Goal: Task Accomplishment & Management: Use online tool/utility

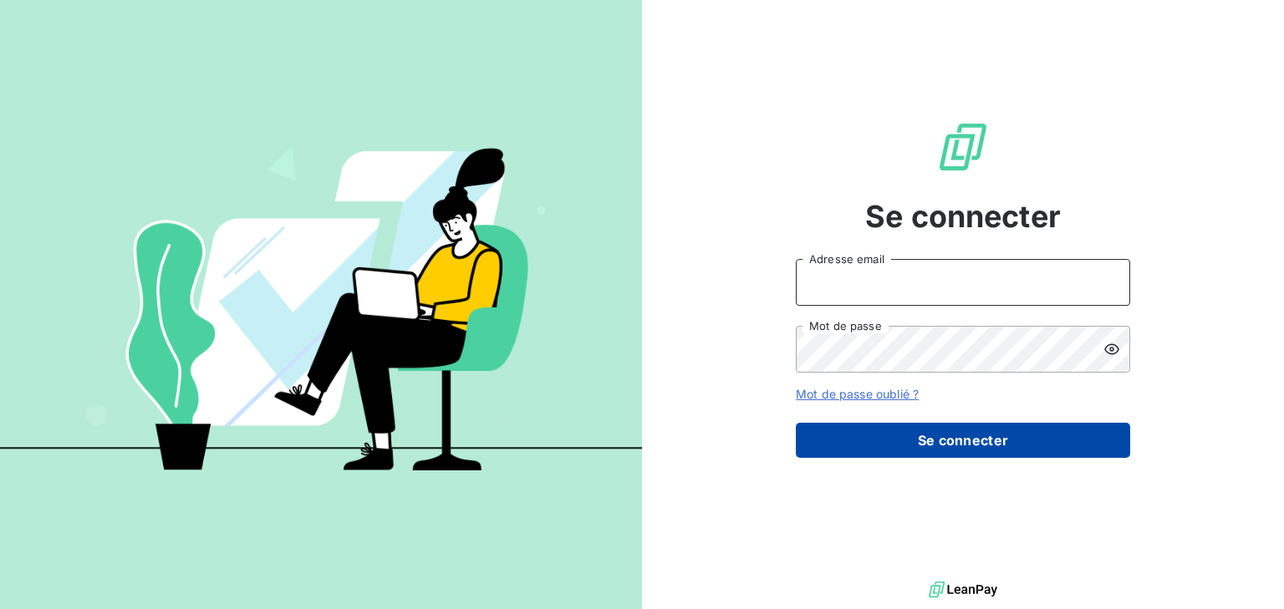
type input "facerbo@finaleasegroup.com"
click at [977, 437] on button "Se connecter" at bounding box center [963, 440] width 334 height 35
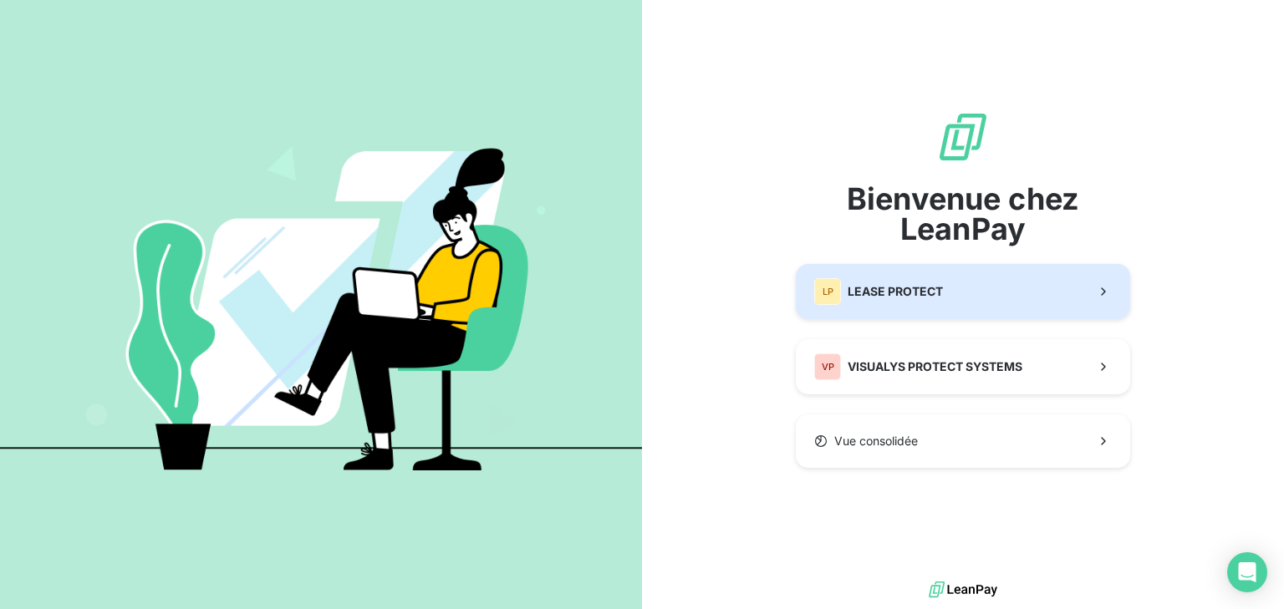
click at [950, 267] on button "LP LEASE PROTECT" at bounding box center [963, 291] width 334 height 55
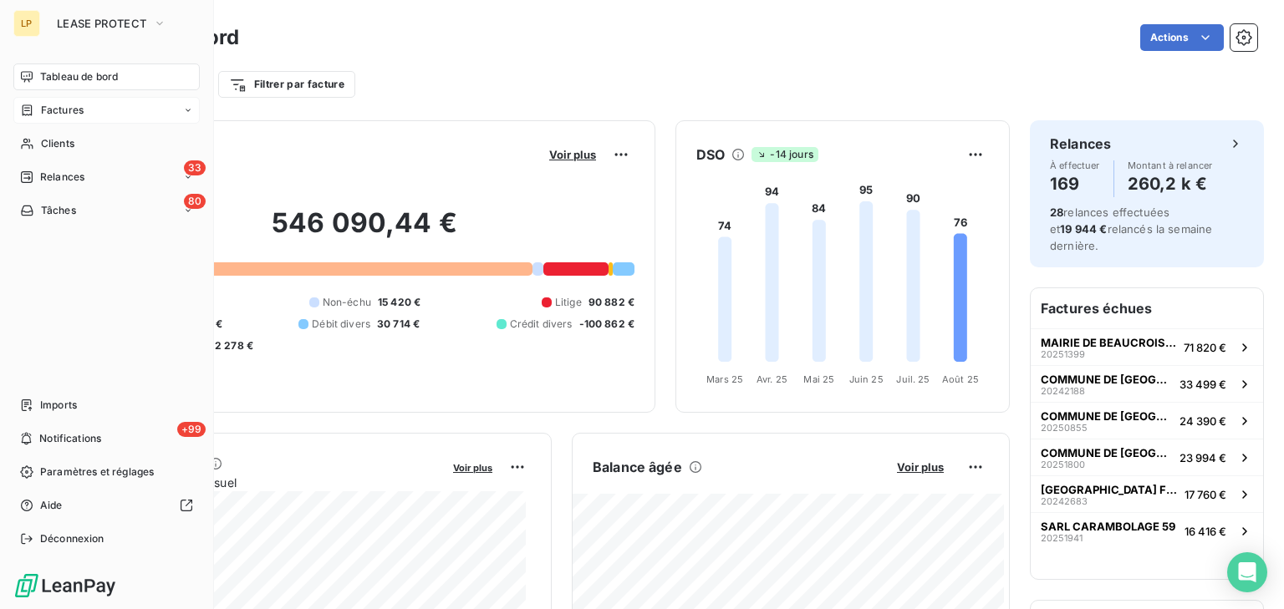
click at [23, 106] on icon at bounding box center [27, 110] width 14 height 13
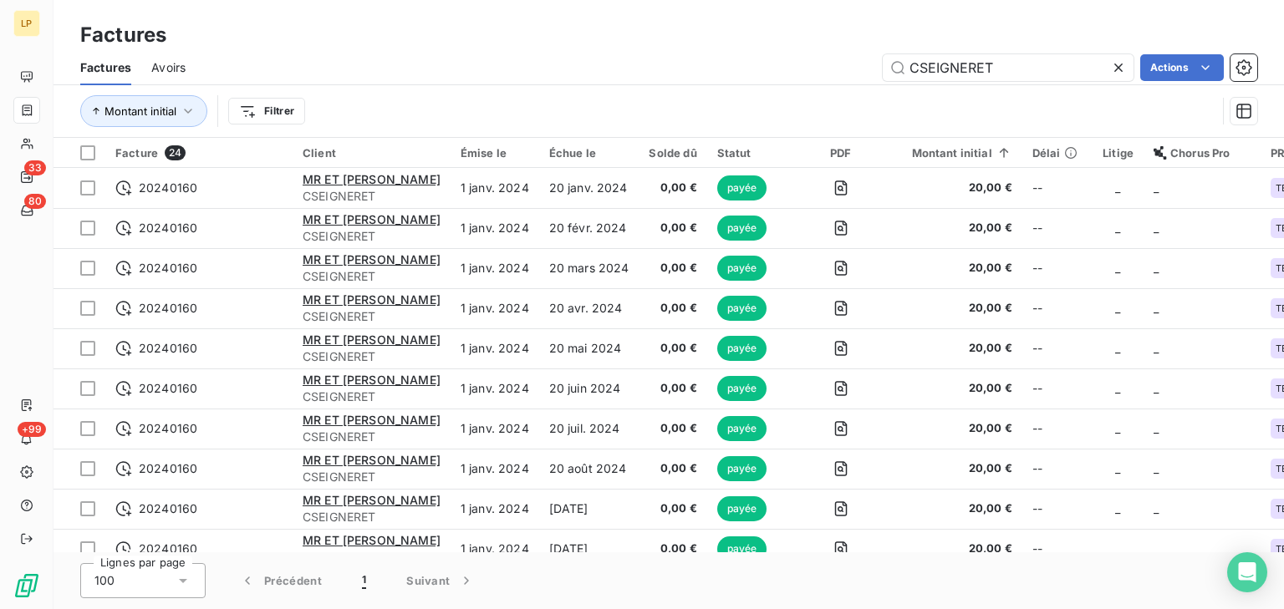
drag, startPoint x: 1064, startPoint y: 69, endPoint x: 602, endPoint y: 53, distance: 462.6
click at [602, 53] on div "Factures Avoirs CSEIGNERET Actions" at bounding box center [669, 67] width 1231 height 35
type input "CLASAVONAT"
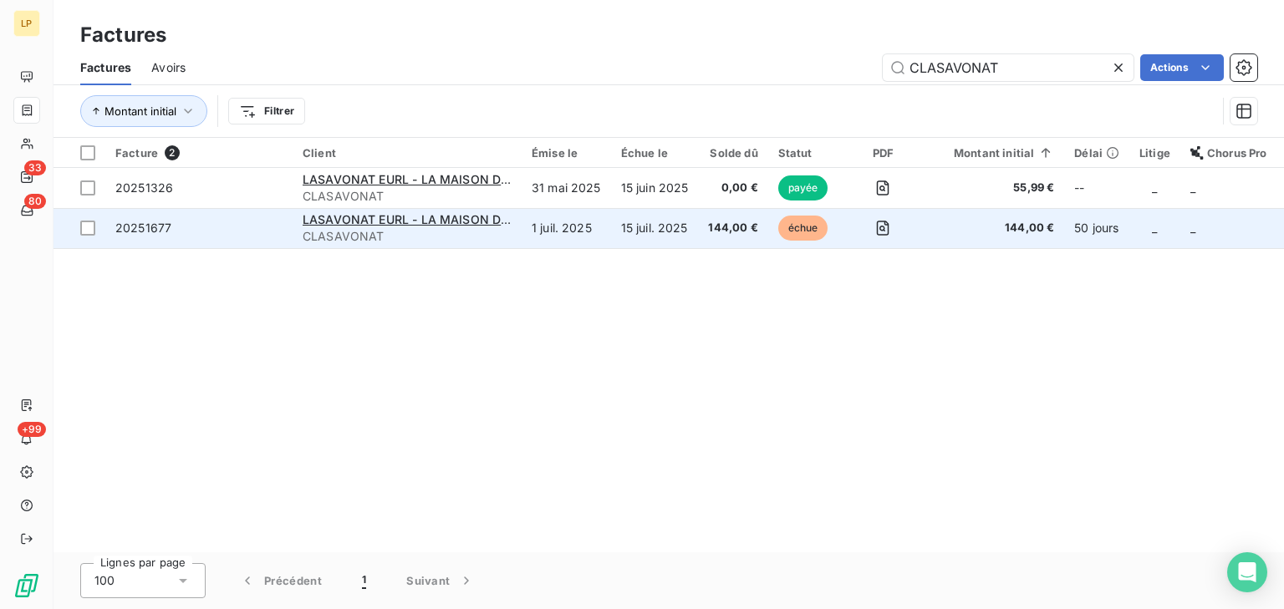
click at [960, 227] on span "144,00 €" at bounding box center [994, 228] width 120 height 17
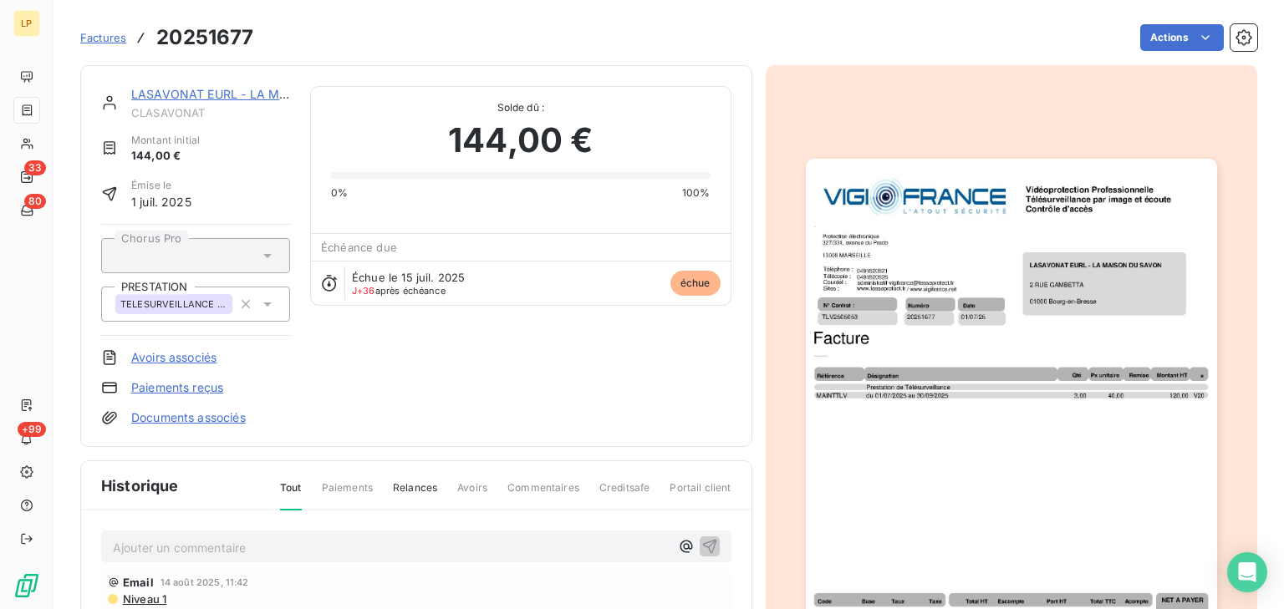
click at [222, 94] on link "LASAVONAT EURL - LA MAISON DU SAVON" at bounding box center [257, 94] width 252 height 14
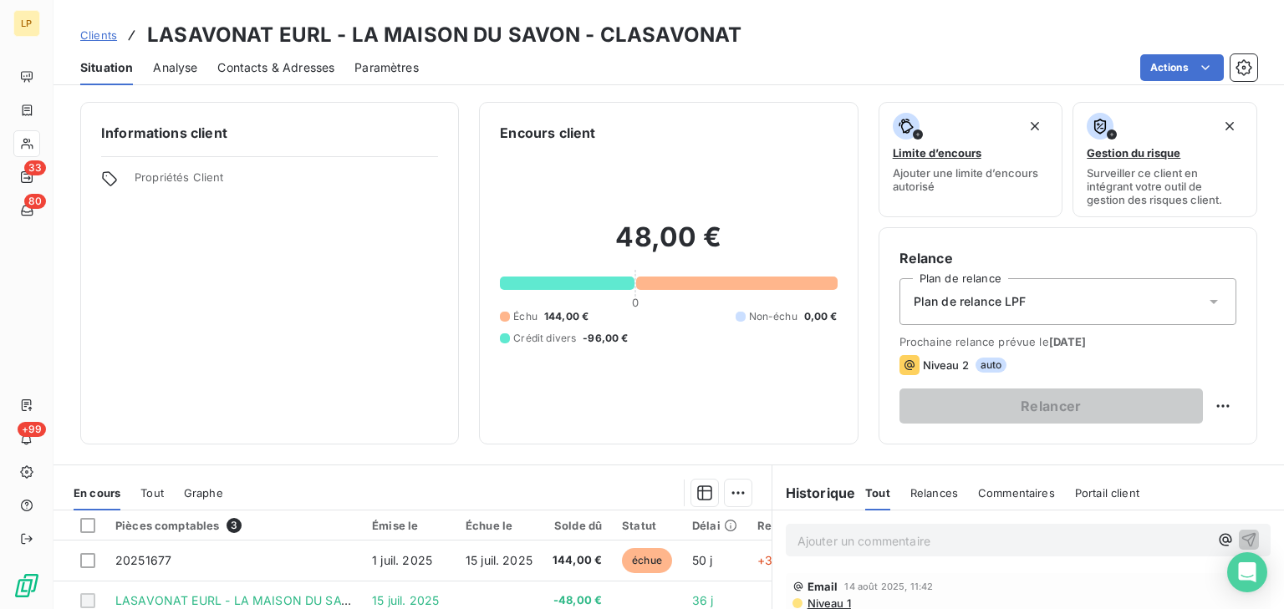
click at [1206, 304] on icon at bounding box center [1214, 301] width 17 height 17
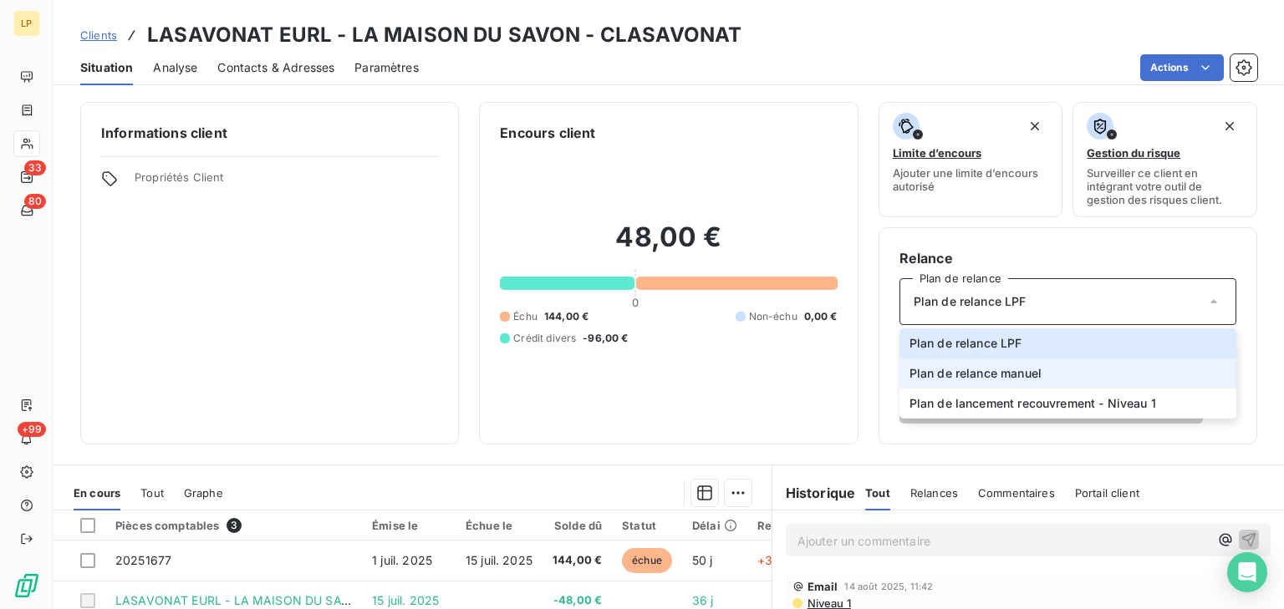
click at [1022, 371] on span "Plan de relance manuel" at bounding box center [976, 373] width 132 height 17
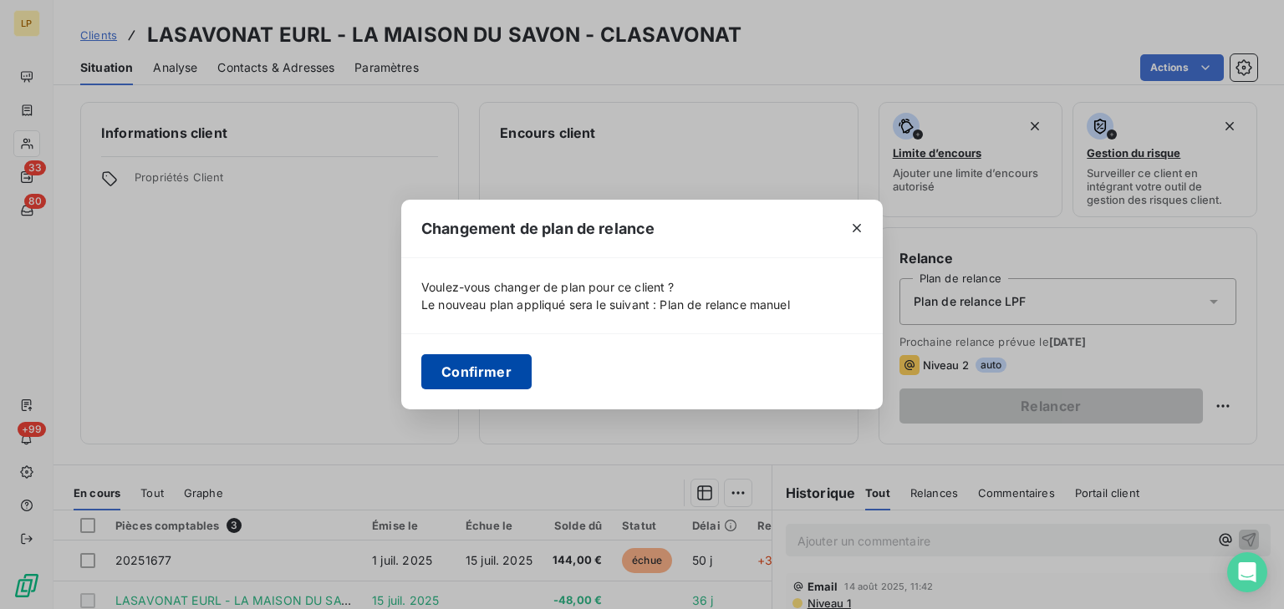
click at [461, 379] on button "Confirmer" at bounding box center [476, 371] width 110 height 35
